Goal: Task Accomplishment & Management: Manage account settings

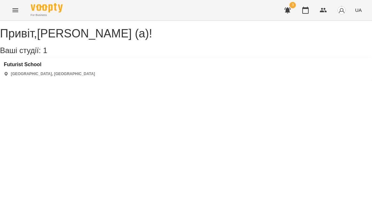
click at [289, 11] on icon "button" at bounding box center [287, 10] width 6 height 6
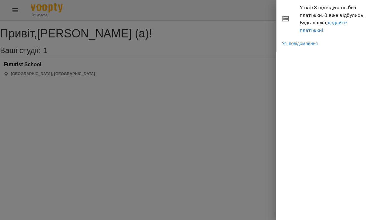
click at [234, 68] on div at bounding box center [186, 110] width 372 height 220
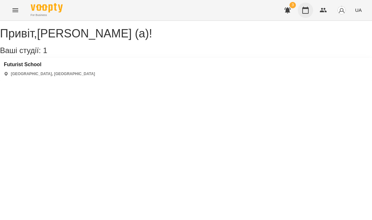
click at [303, 13] on icon "button" at bounding box center [305, 10] width 6 height 7
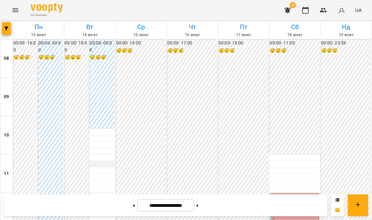
scroll to position [290, 0]
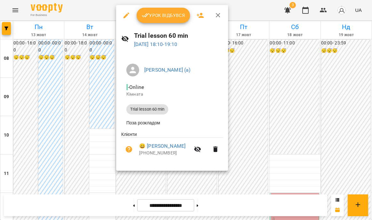
click at [218, 17] on icon "button" at bounding box center [218, 16] width 8 height 8
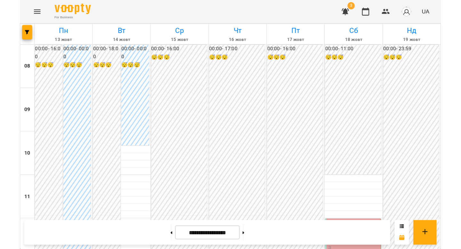
scroll to position [338, 0]
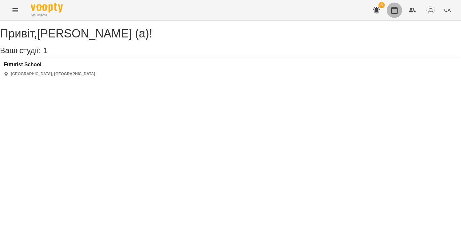
click at [372, 11] on icon "button" at bounding box center [394, 10] width 6 height 7
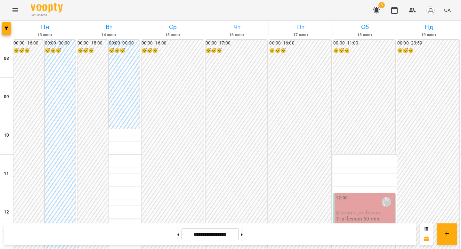
scroll to position [283, 0]
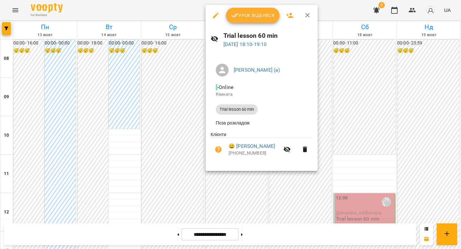
click at [276, 179] on div at bounding box center [230, 124] width 461 height 249
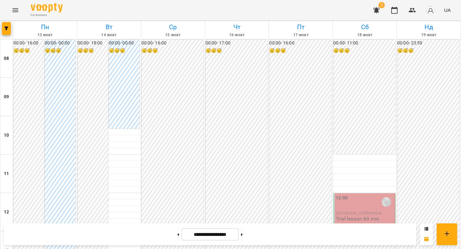
scroll to position [276, 0]
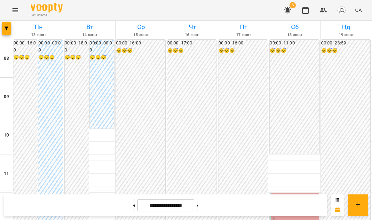
scroll to position [326, 0]
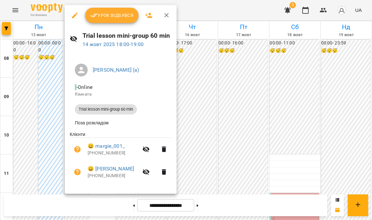
click at [188, 172] on div at bounding box center [186, 110] width 372 height 220
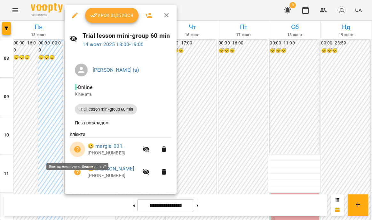
click at [80, 151] on icon "button" at bounding box center [77, 149] width 6 height 6
select select "**********"
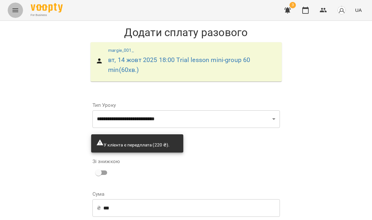
click at [16, 11] on icon "Menu" at bounding box center [16, 10] width 8 height 8
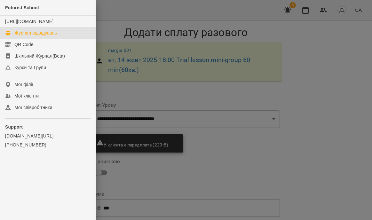
click at [16, 36] on div "Журнал відвідувань" at bounding box center [35, 33] width 43 height 6
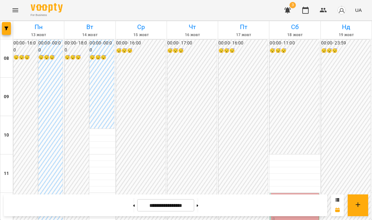
scroll to position [366, 0]
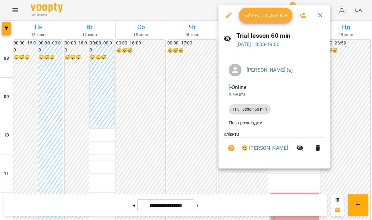
click at [358, 53] on div at bounding box center [186, 110] width 372 height 220
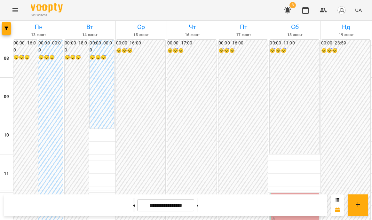
scroll to position [116, 0]
click at [293, 193] on div "12:00 [PERSON_NAME] (а) @marina_verbovaia Trial lesson 60 min" at bounding box center [294, 212] width 49 height 38
